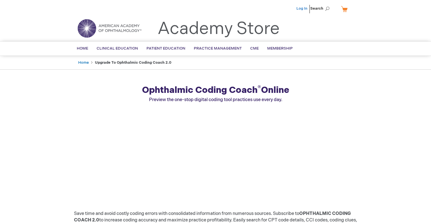
click at [301, 9] on link "Log In" at bounding box center [301, 8] width 11 height 5
click at [276, 9] on span "[PERSON_NAME]" at bounding box center [273, 8] width 31 height 5
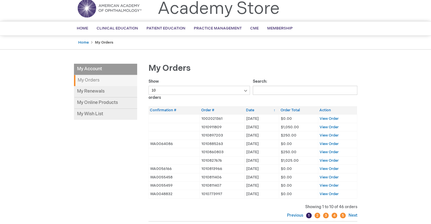
scroll to position [22, 0]
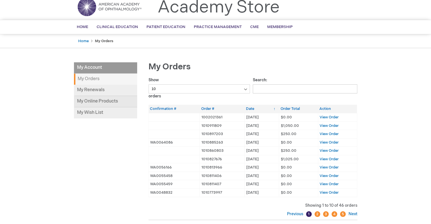
click at [125, 100] on link "My Online Products" at bounding box center [105, 101] width 63 height 11
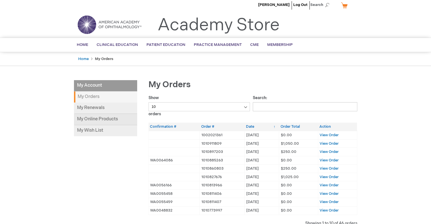
scroll to position [3, 0]
